Goal: Information Seeking & Learning: Learn about a topic

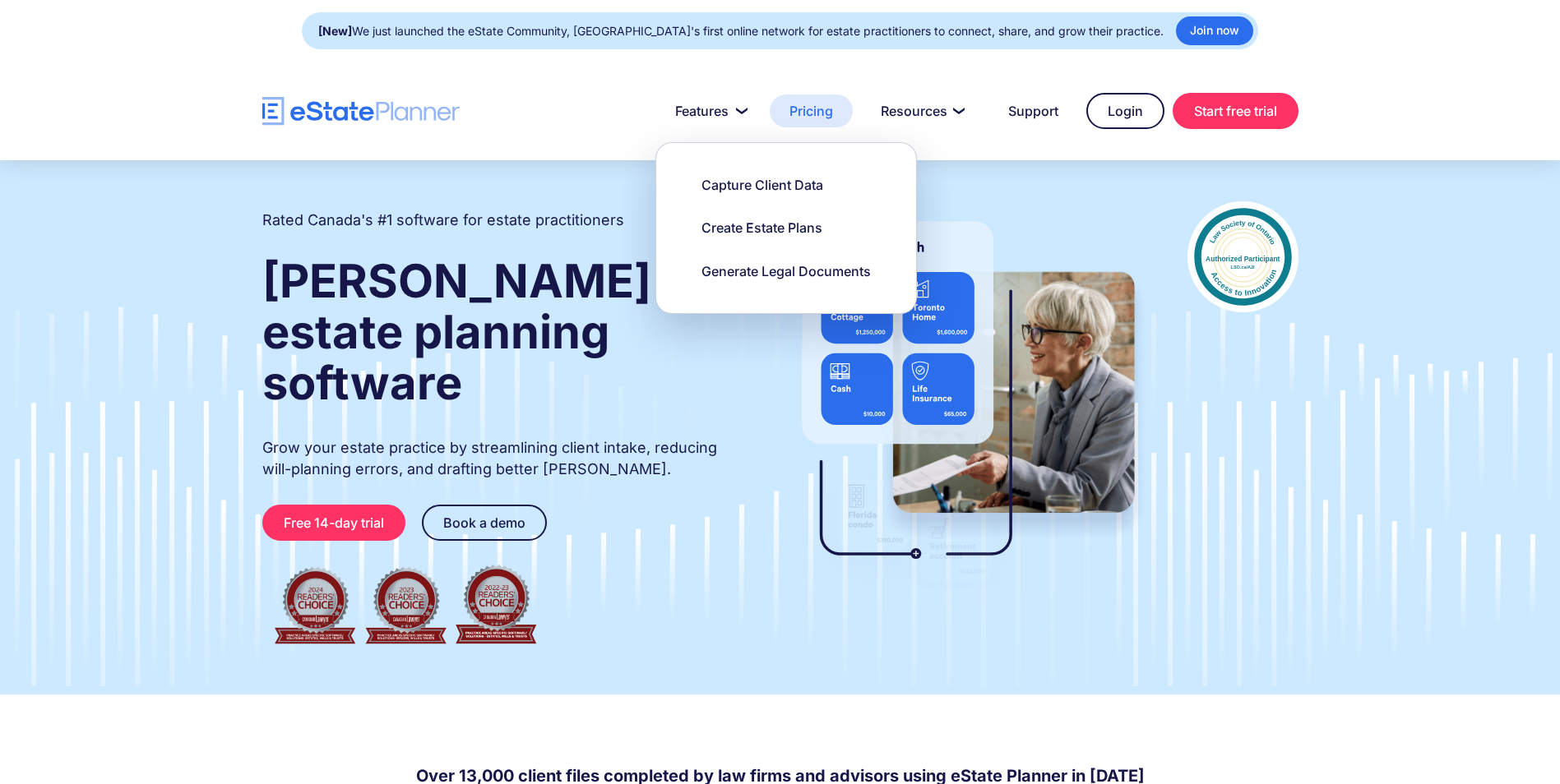
click at [810, 113] on link "Pricing" at bounding box center [811, 111] width 83 height 33
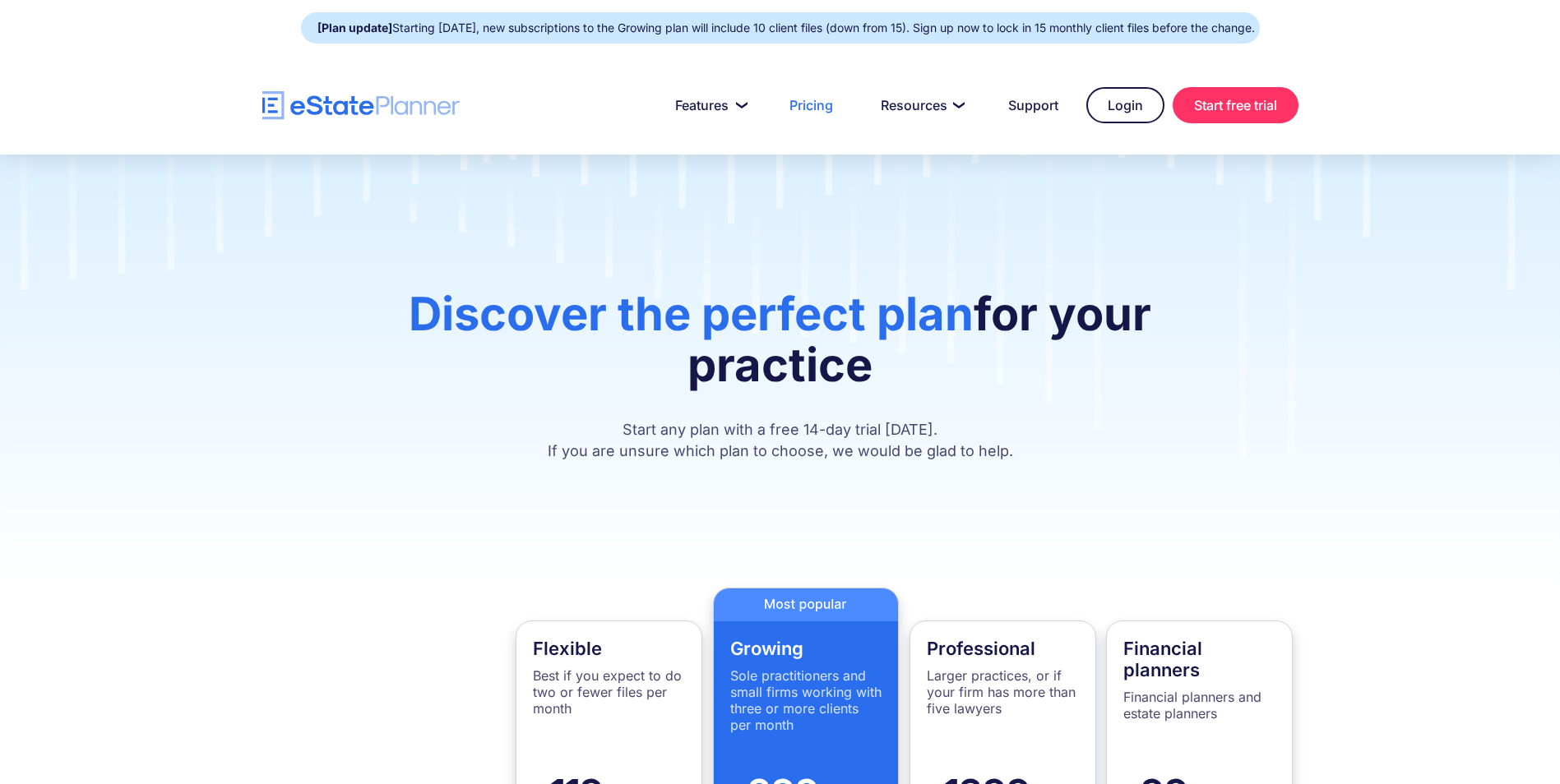
click at [339, 102] on img "home" at bounding box center [361, 106] width 197 height 29
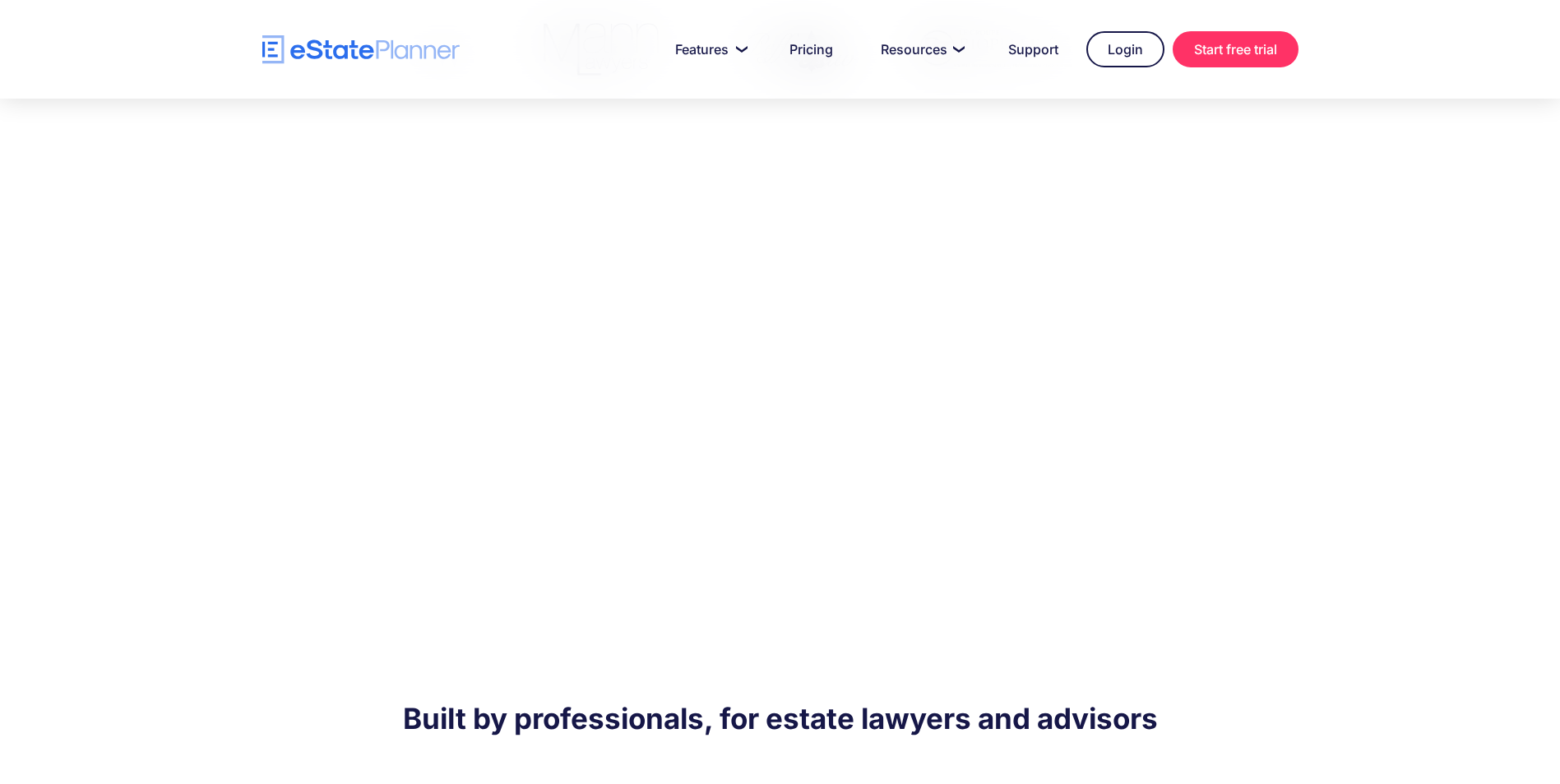
scroll to position [739, 0]
